Goal: Transaction & Acquisition: Purchase product/service

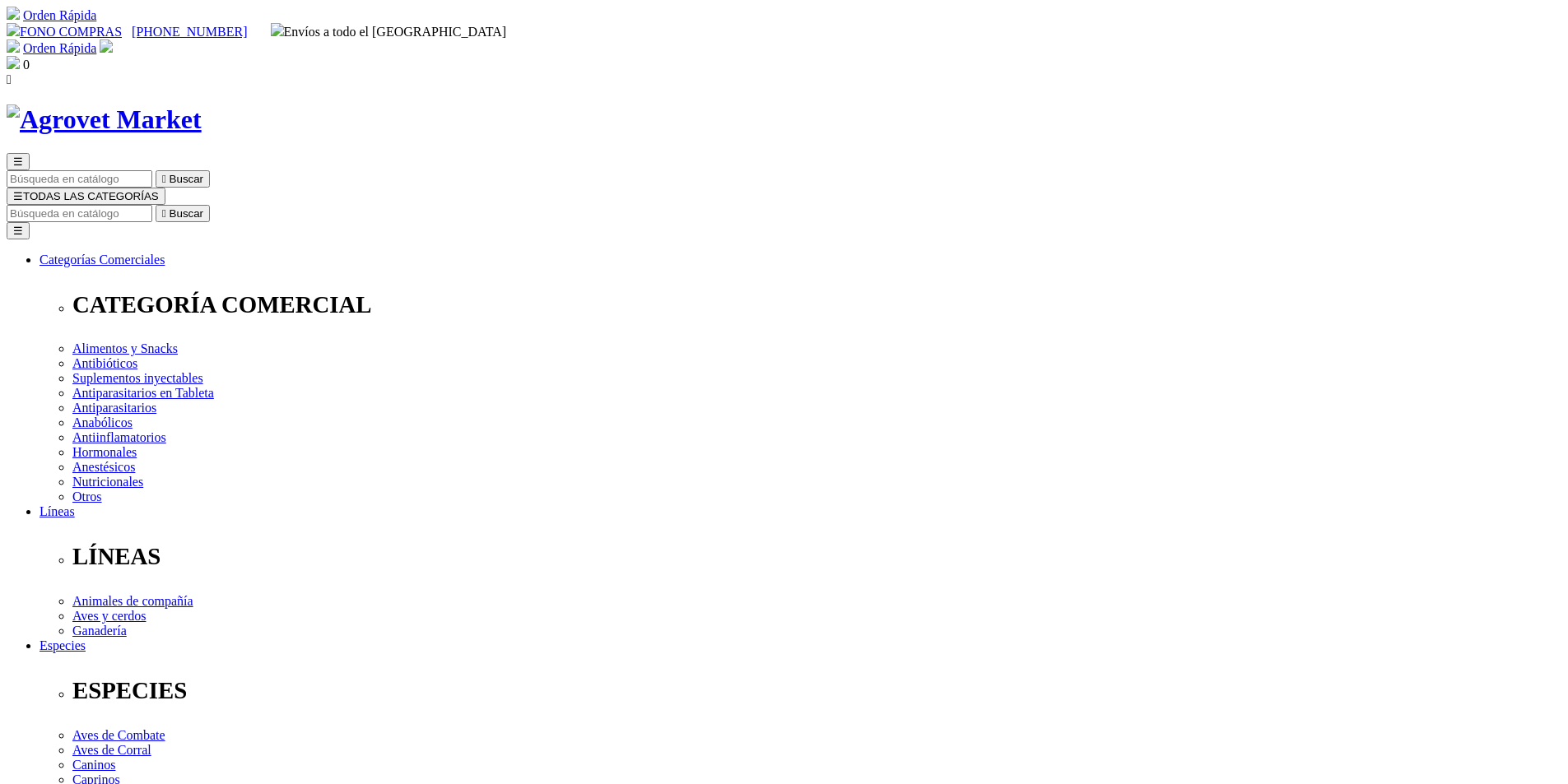
type input "6"
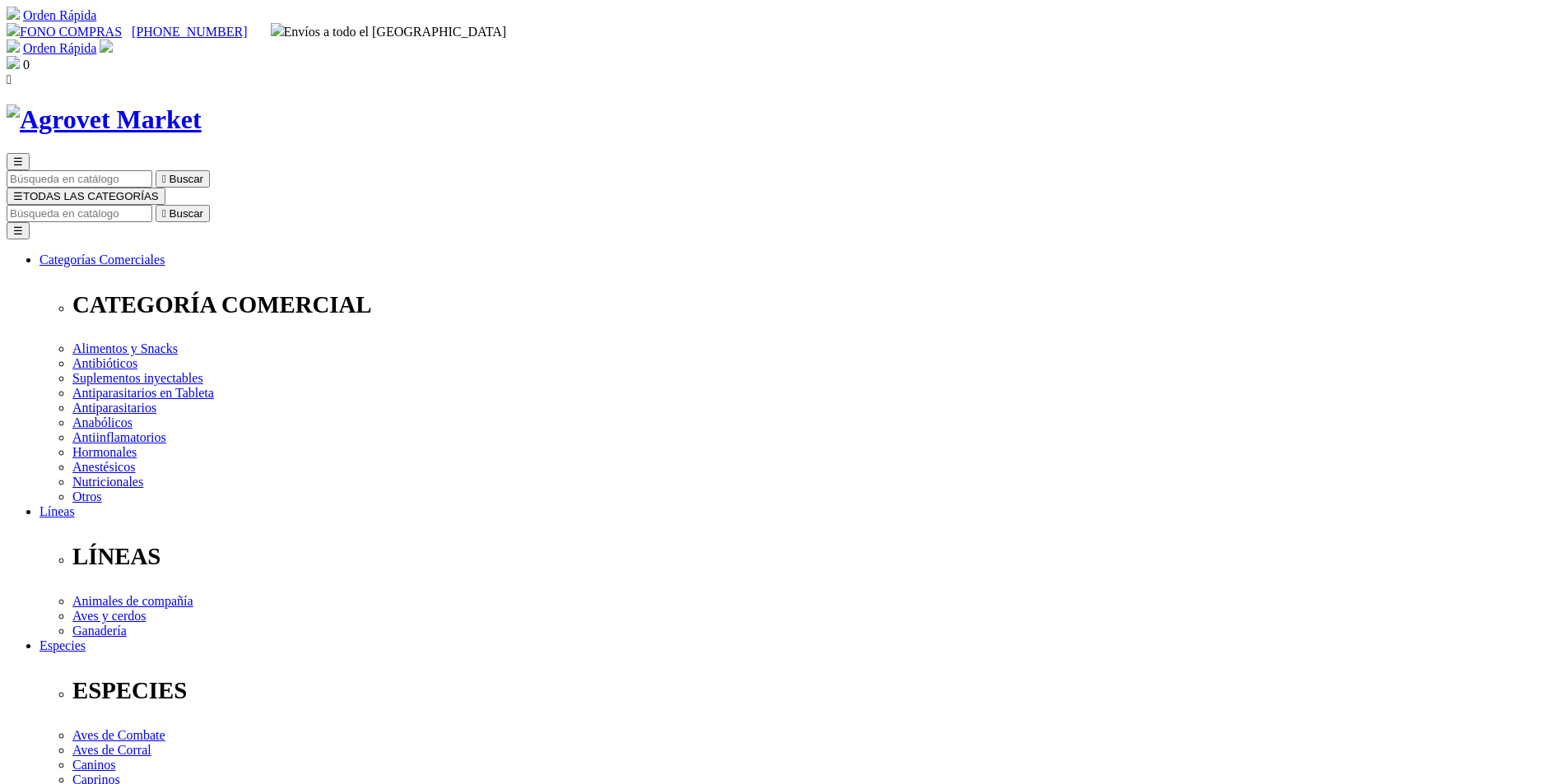
select select "354"
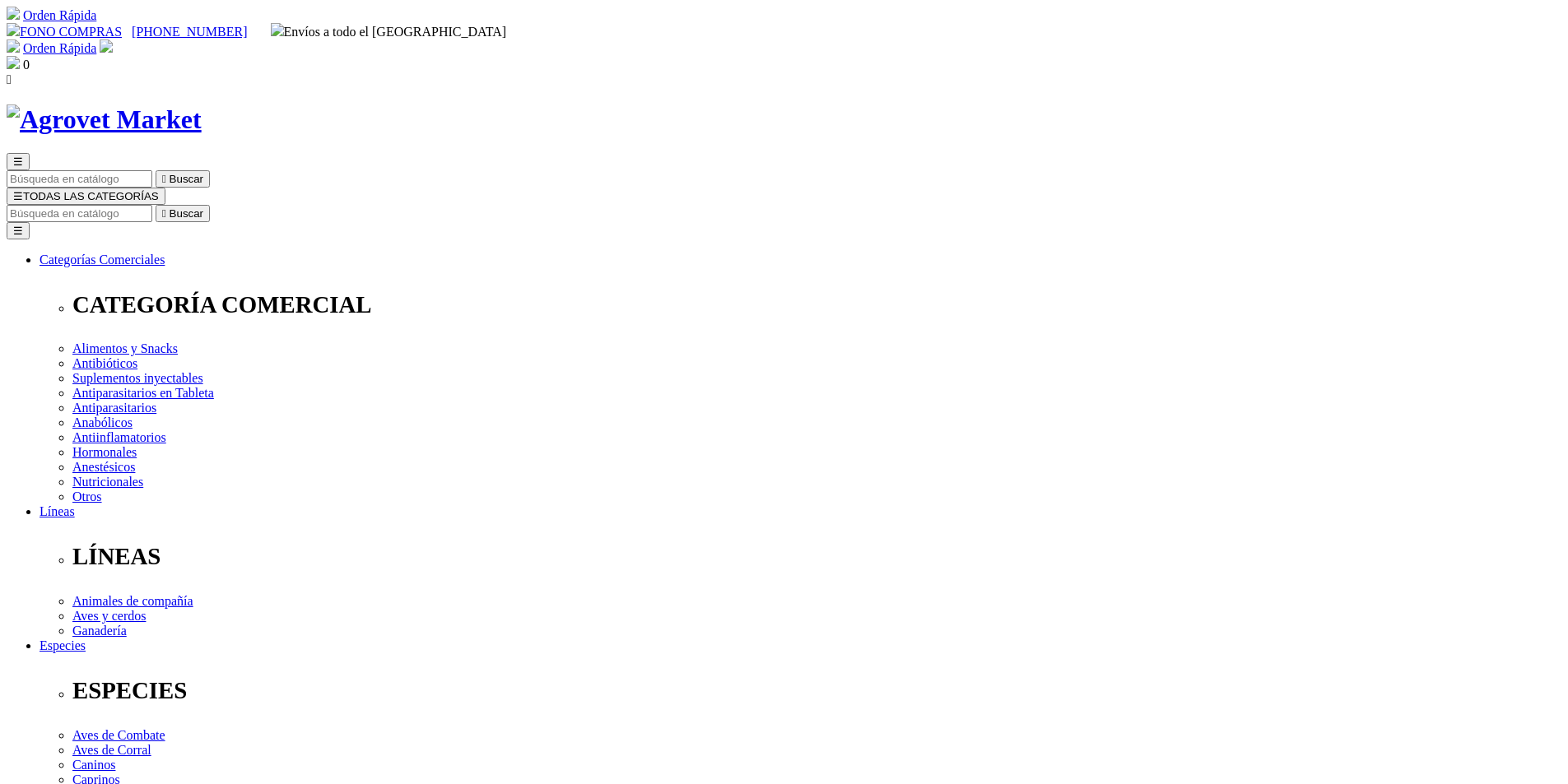
type input "1"
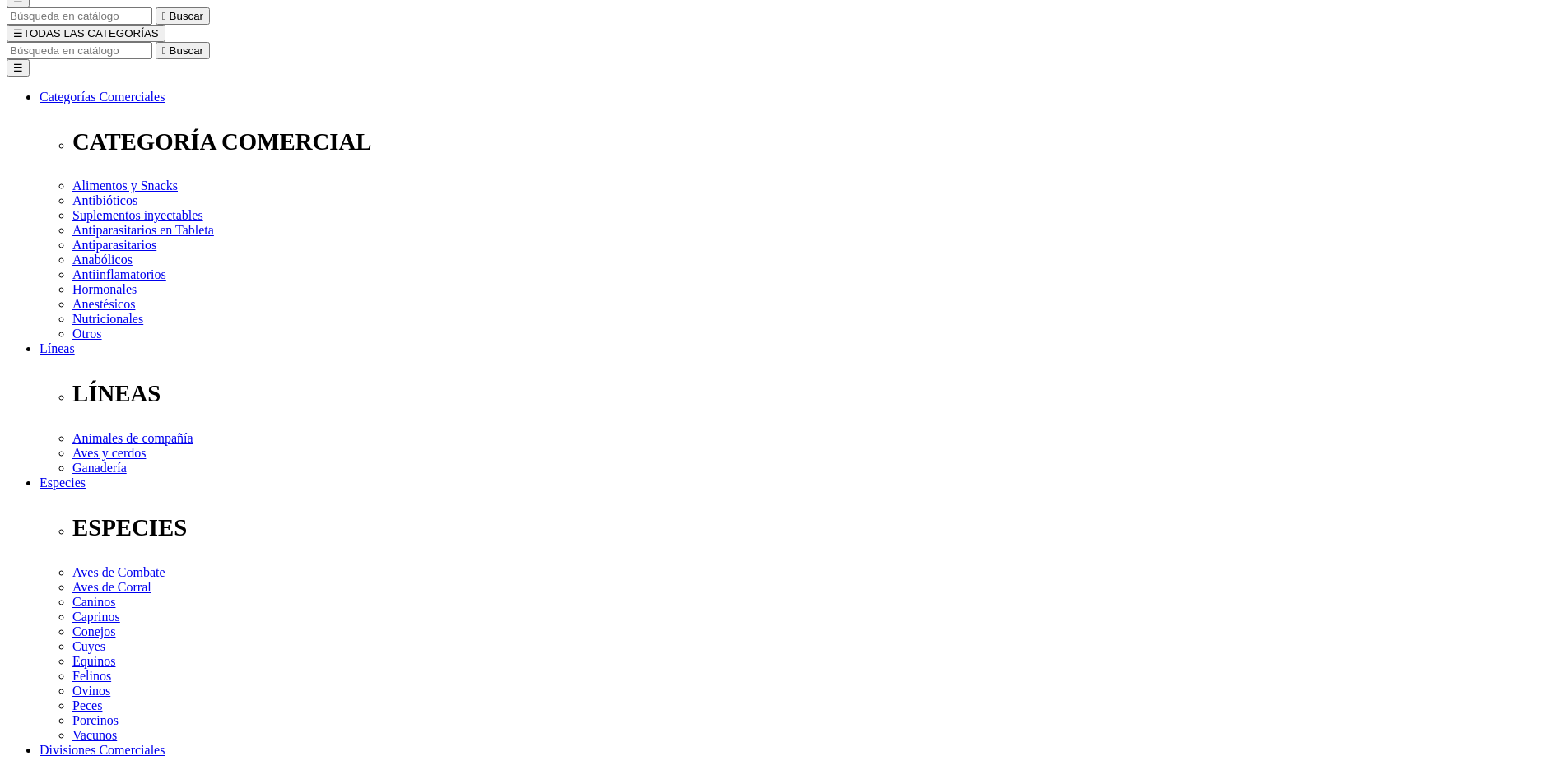
select select "354"
